Goal: Task Accomplishment & Management: Use online tool/utility

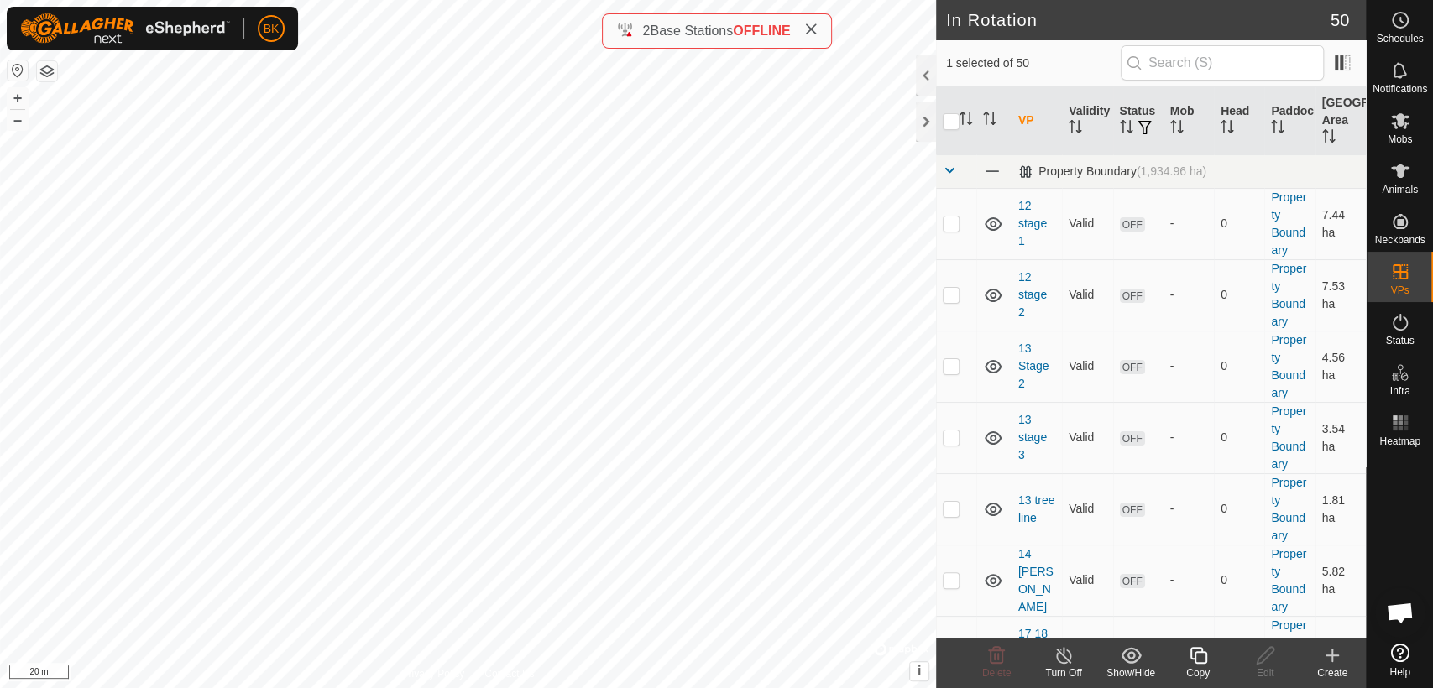
click at [1195, 646] on icon at bounding box center [1198, 656] width 21 height 20
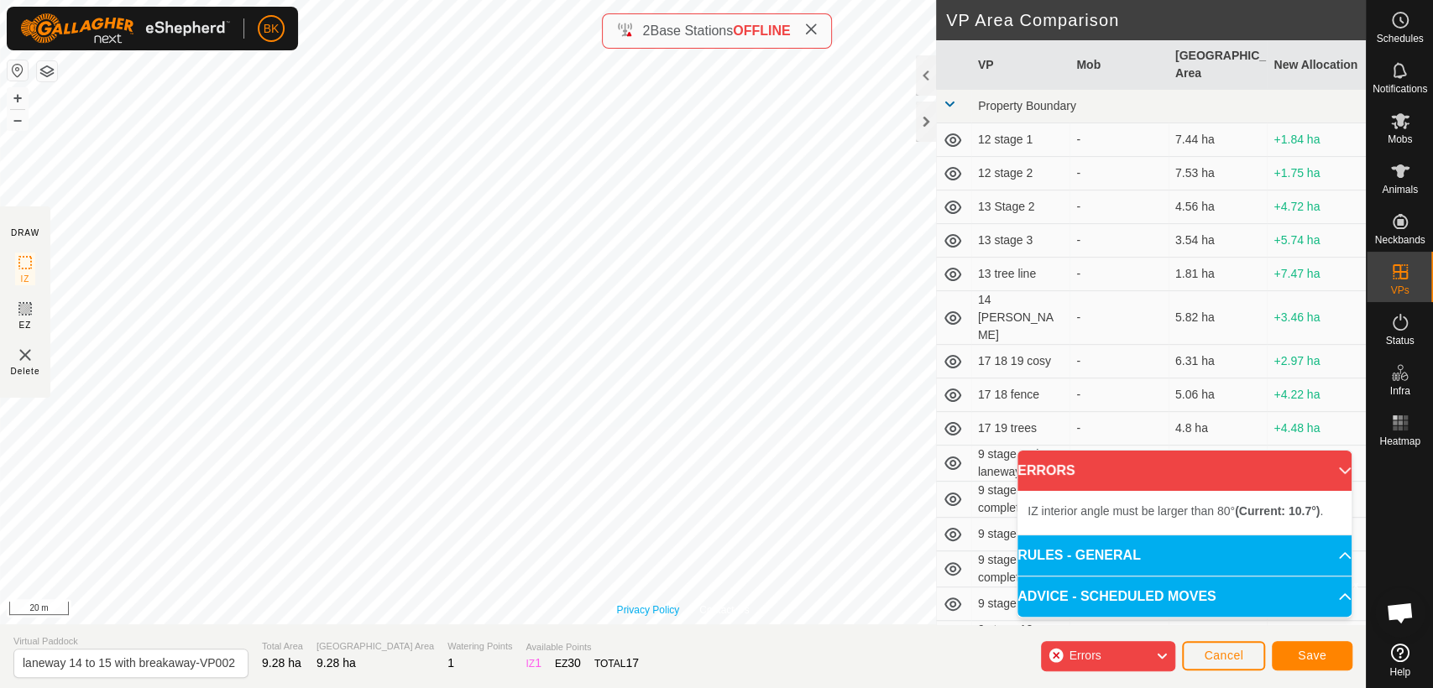
click at [676, 605] on div "Privacy Policy Contact Us Type: Inclusion Zone undefined Animal + – ⇧ i © Mapbo…" at bounding box center [683, 312] width 1366 height 625
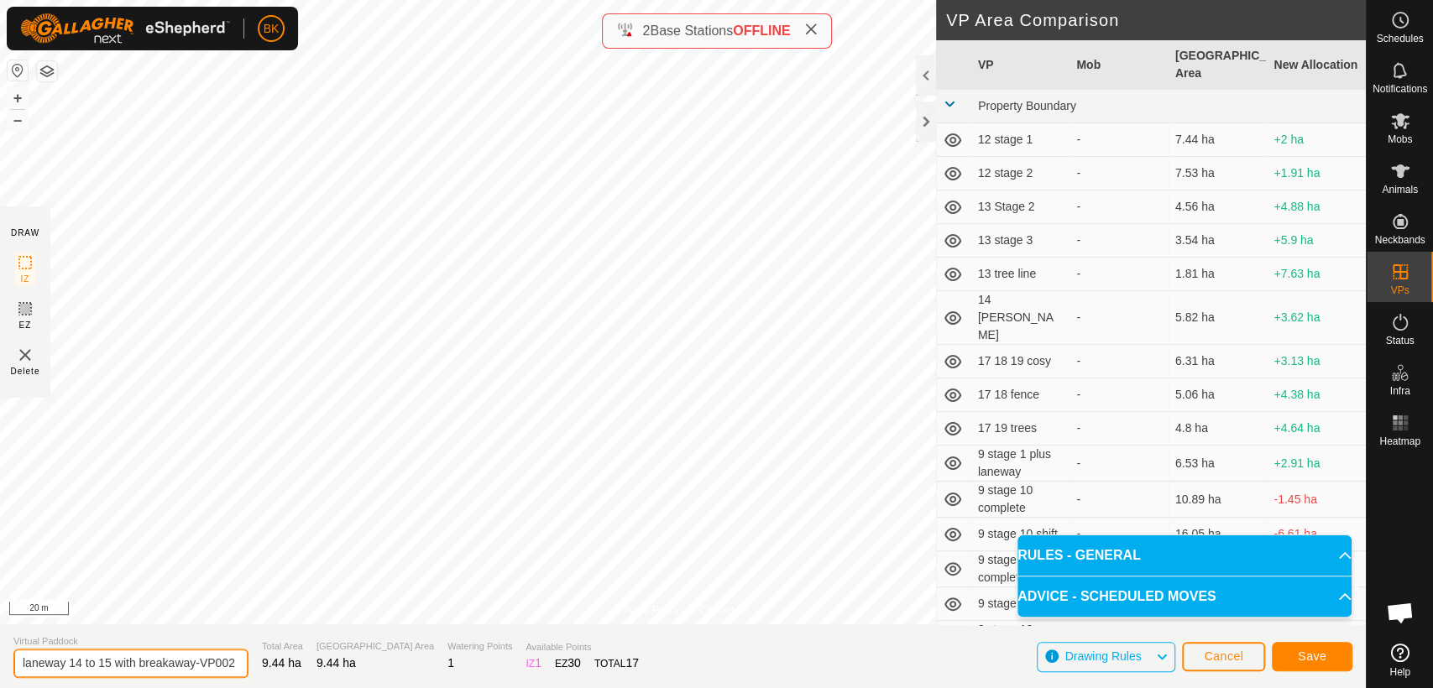
click at [195, 657] on input "laneway 14 to 15 with breakaway-VP002" at bounding box center [130, 663] width 235 height 29
type input "laneway 14 to 15 with breakaway 2-VP002"
click at [1320, 654] on span "Save" at bounding box center [1312, 656] width 29 height 13
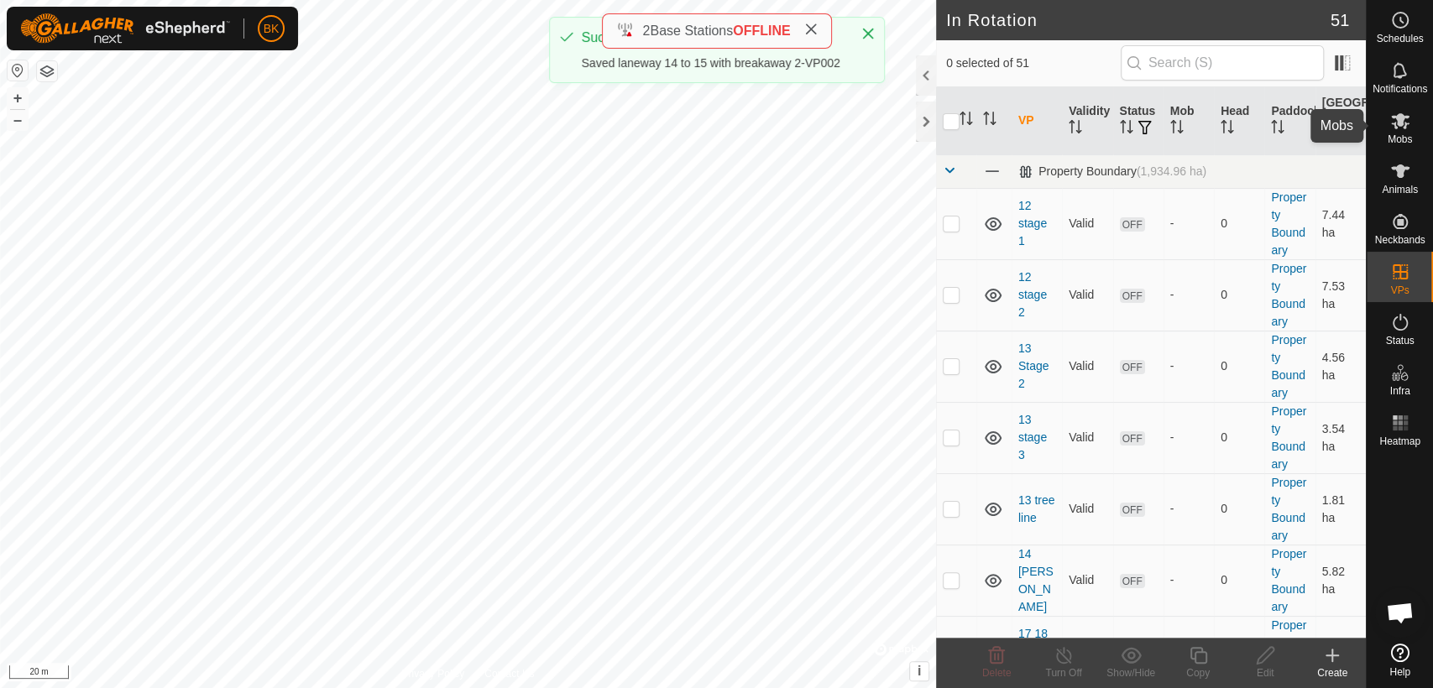
click at [1404, 132] on es-mob-svg-icon at bounding box center [1400, 120] width 30 height 27
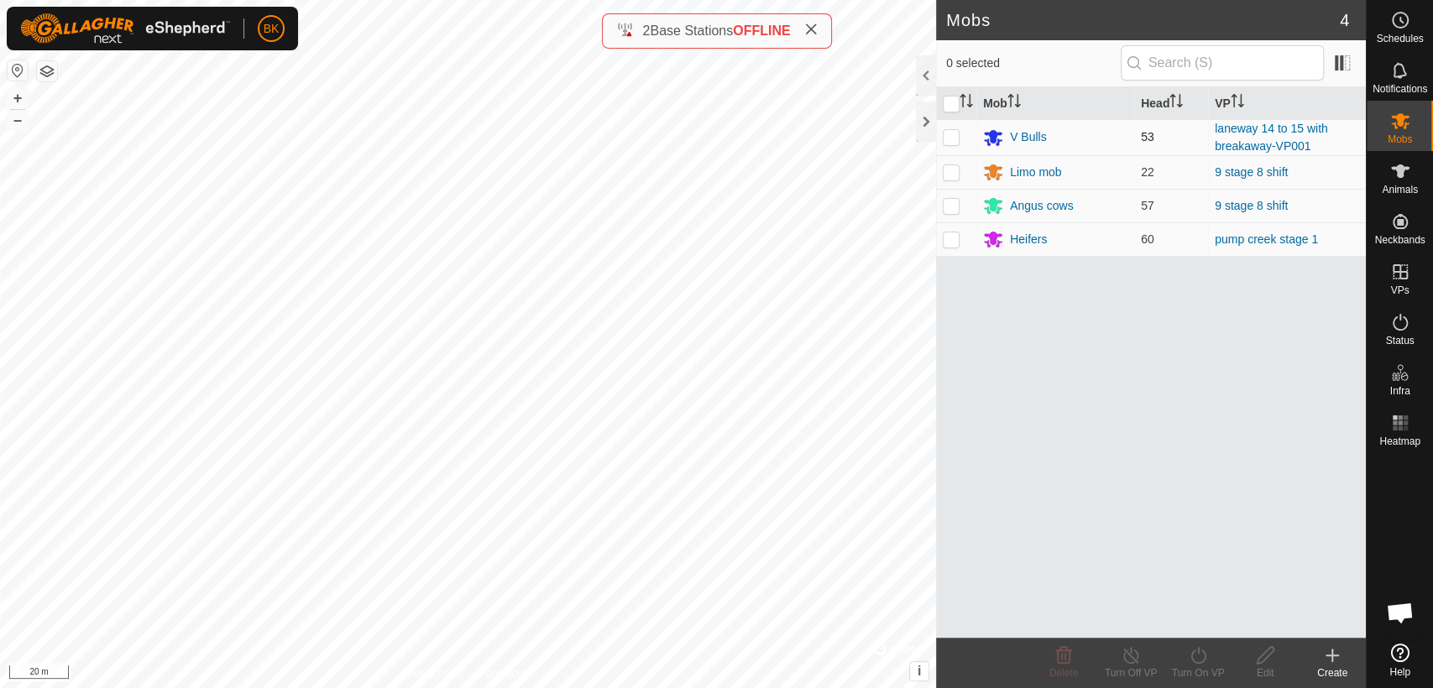
click at [961, 140] on td at bounding box center [956, 137] width 40 height 36
checkbox input "true"
click at [1208, 662] on icon at bounding box center [1198, 656] width 21 height 20
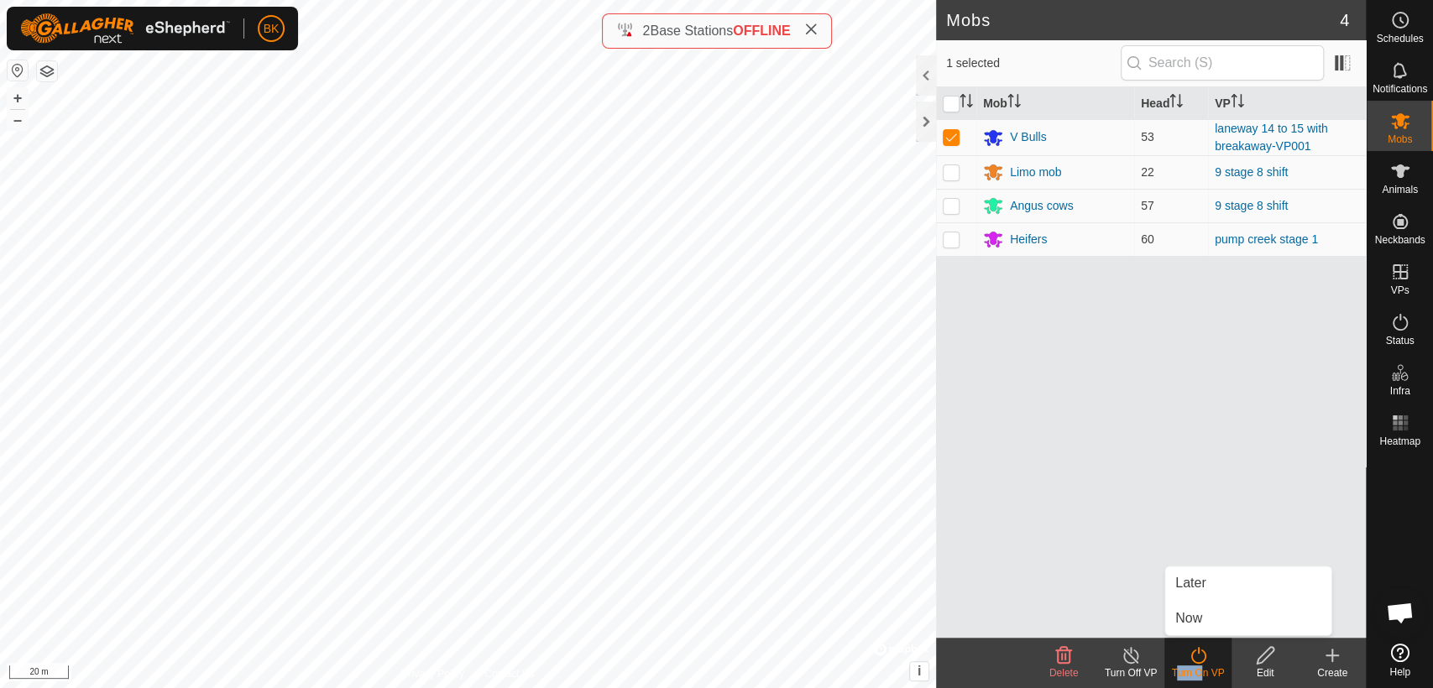
click at [1208, 662] on icon at bounding box center [1198, 656] width 21 height 20
click at [1189, 669] on div "Turn On VP" at bounding box center [1197, 673] width 67 height 15
click at [1200, 625] on link "Now" at bounding box center [1248, 619] width 166 height 34
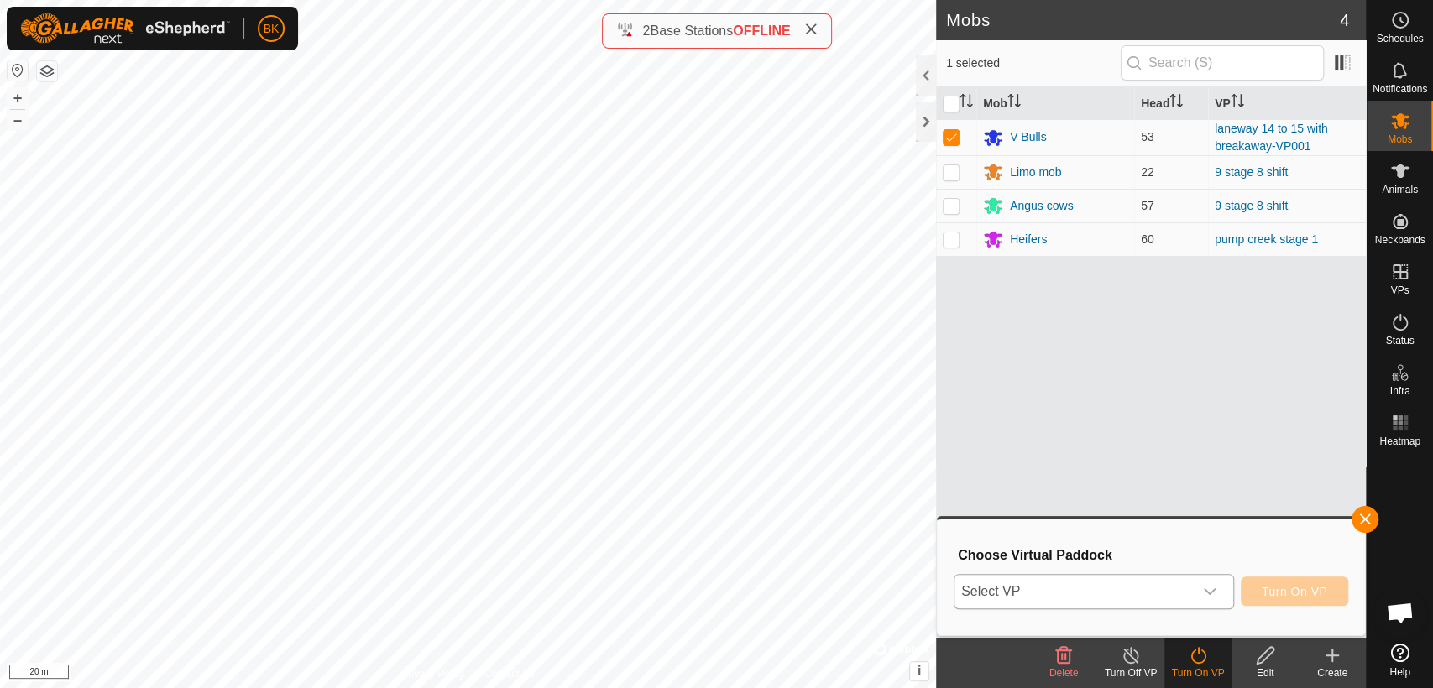
click at [1216, 599] on div "dropdown trigger" at bounding box center [1210, 592] width 34 height 34
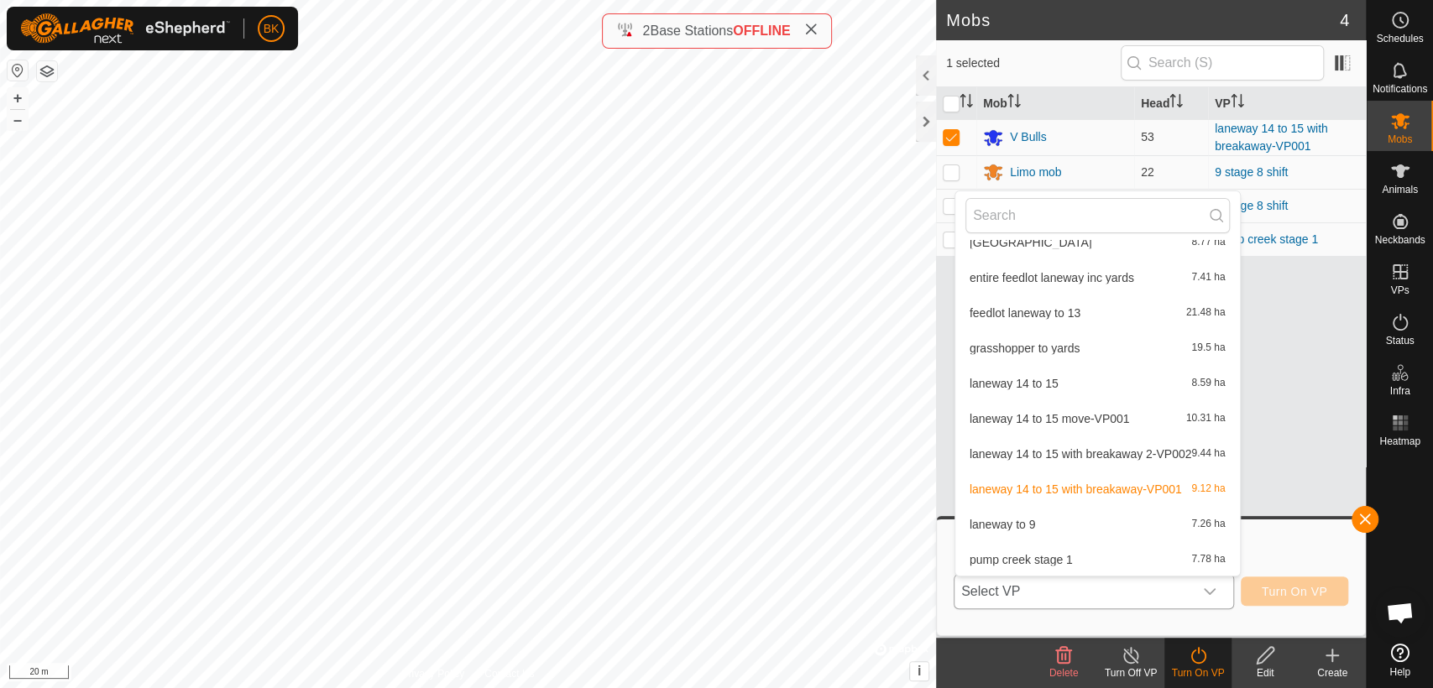
scroll to position [1081, 0]
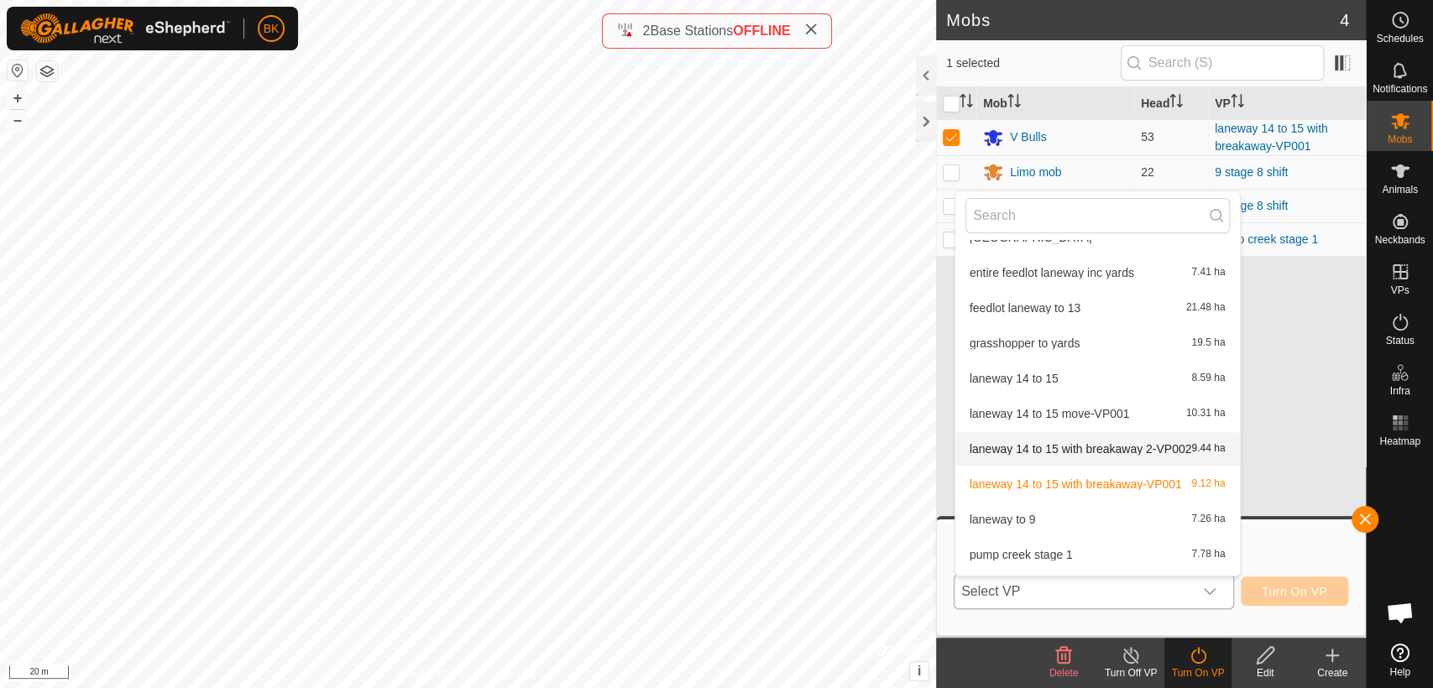
click at [1140, 437] on li "laneway 14 to 15 with breakaway 2-VP002 9.44 ha" at bounding box center [1097, 449] width 285 height 34
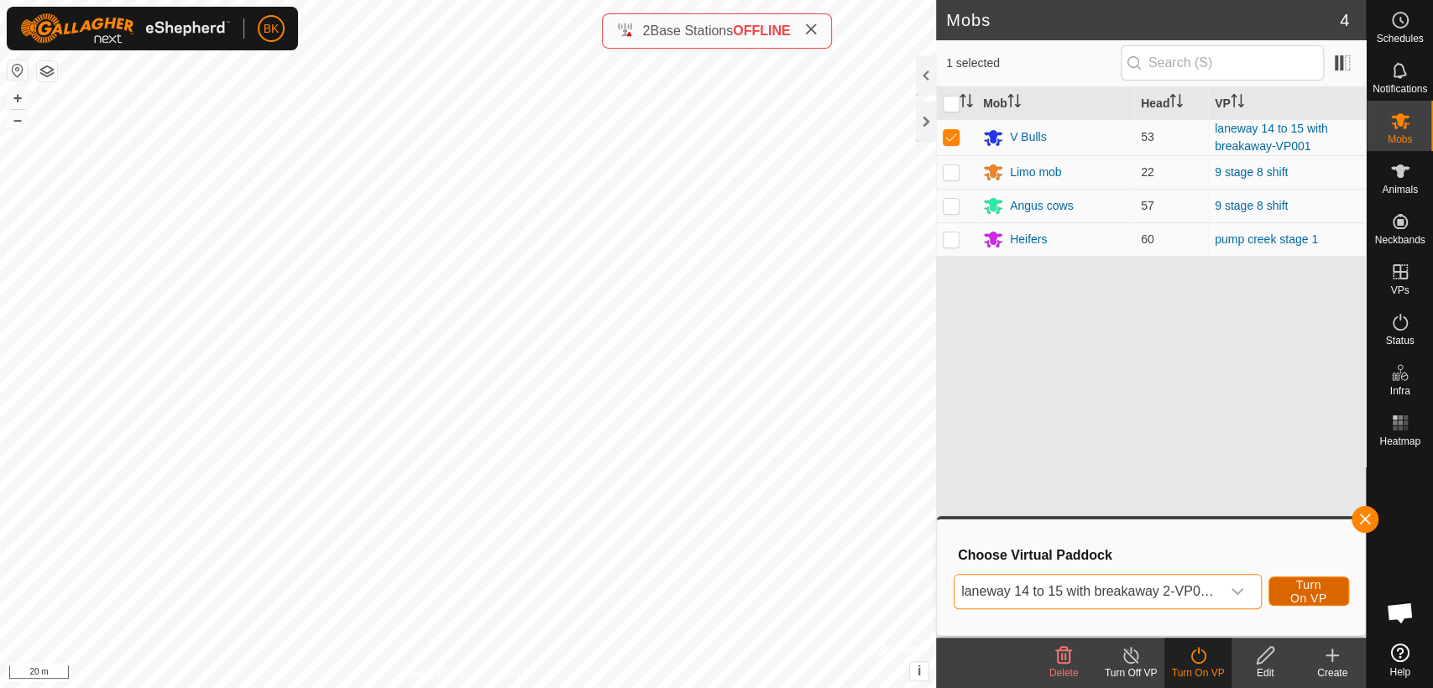
click at [1300, 590] on span "Turn On VP" at bounding box center [1309, 591] width 39 height 27
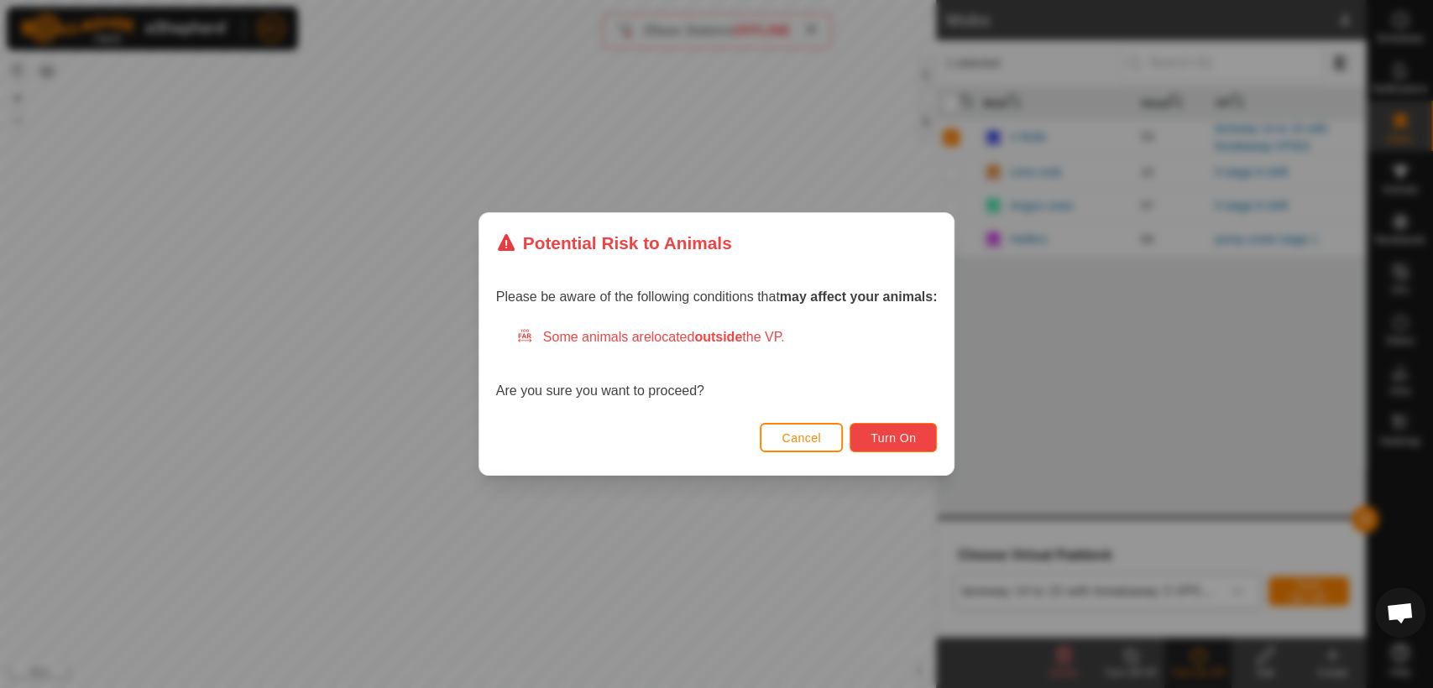
click at [921, 432] on button "Turn On" at bounding box center [893, 437] width 87 height 29
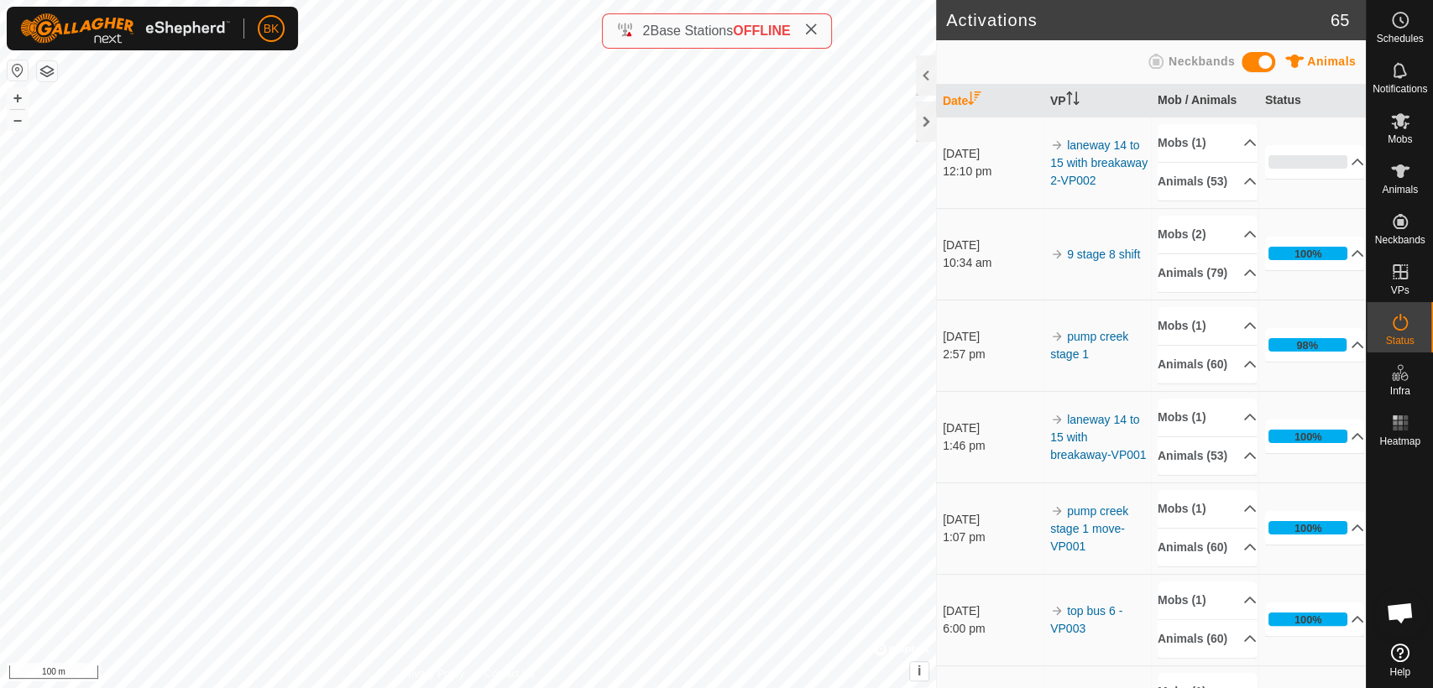
click at [963, 572] on div "Activations 65 Animals Neckbands Date VP Mob / Animals Status [DATE] 12:10 pm l…" at bounding box center [683, 344] width 1366 height 688
